Goal: Task Accomplishment & Management: Manage account settings

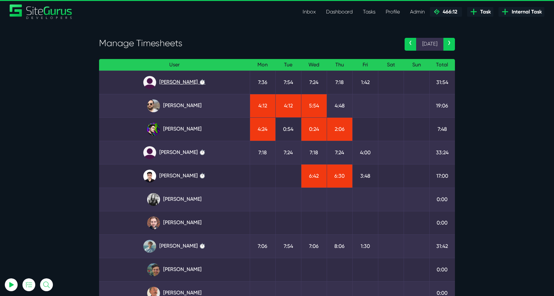
click at [188, 79] on link "[PERSON_NAME] ⏱️" at bounding box center [174, 82] width 141 height 13
click at [184, 177] on link "[PERSON_NAME] ⏱️" at bounding box center [174, 176] width 141 height 13
